Goal: Task Accomplishment & Management: Complete application form

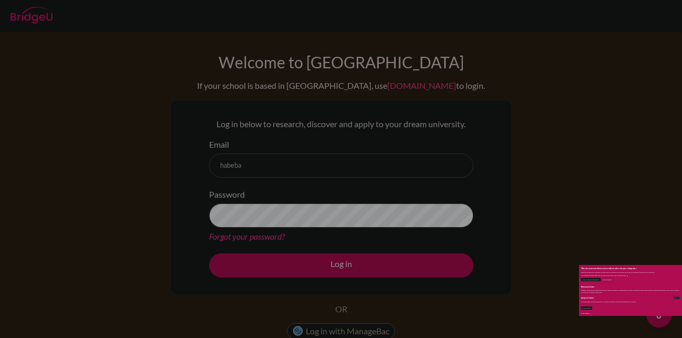
click at [257, 153] on div "This site uses cookies to store information on your computer. Some of these coo…" at bounding box center [136, 169] width 273 height 338
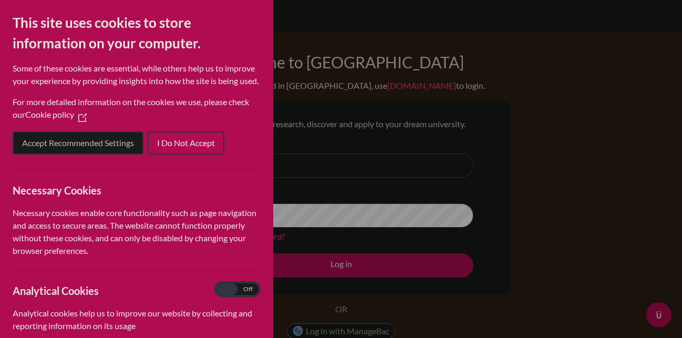
scroll to position [125, 0]
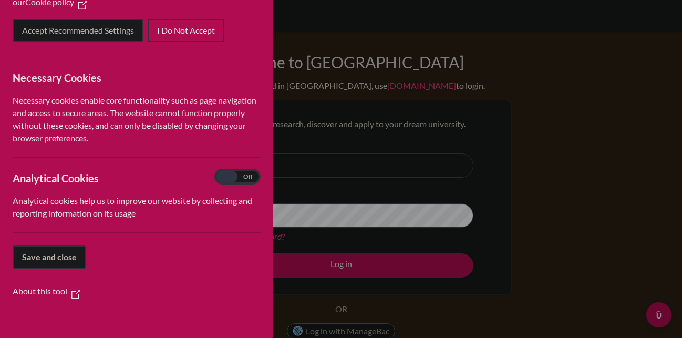
click at [217, 176] on span "Cookie Preferences" at bounding box center [227, 177] width 21 height 12
click at [217, 176] on input "Analytical Cookies On Off" at bounding box center [238, 177] width 42 height 12
checkbox input "true"
click at [55, 253] on span "Save and close" at bounding box center [49, 257] width 55 height 10
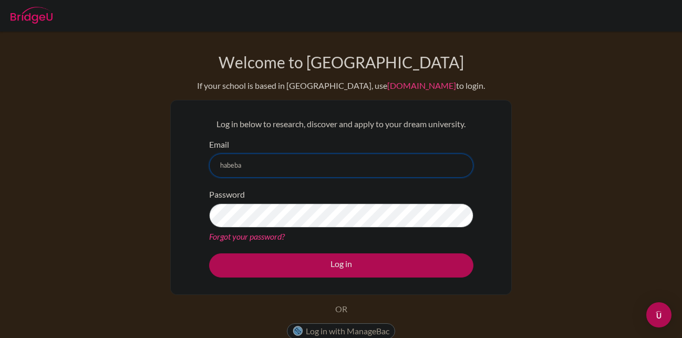
click at [318, 165] on input "habeba" at bounding box center [341, 165] width 264 height 24
type input "[EMAIL_ADDRESS][DOMAIN_NAME]"
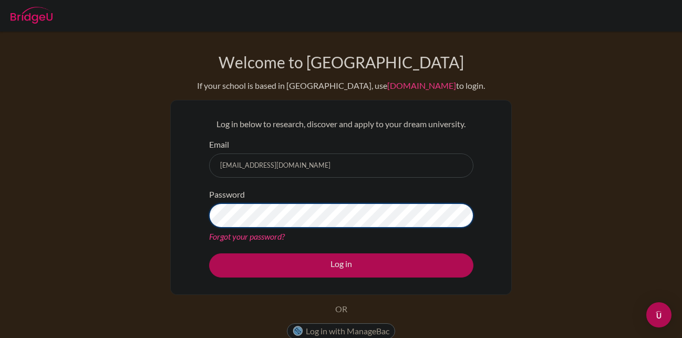
click at [209, 253] on button "Log in" at bounding box center [341, 265] width 264 height 24
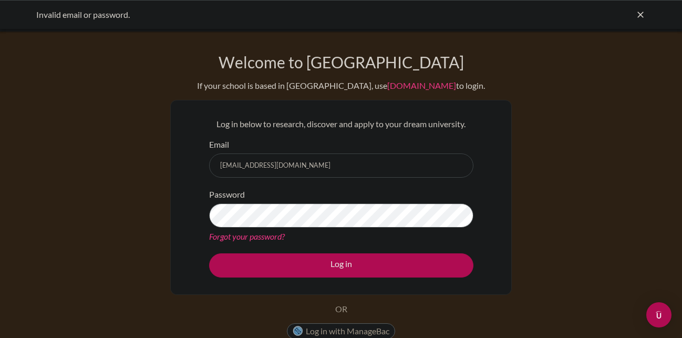
click at [128, 221] on div "Welcome to [GEOGRAPHIC_DATA] If your school is based in [GEOGRAPHIC_DATA], use …" at bounding box center [341, 225] width 682 height 344
click at [209, 253] on button "Log in" at bounding box center [341, 265] width 264 height 24
